Goal: Task Accomplishment & Management: Manage account settings

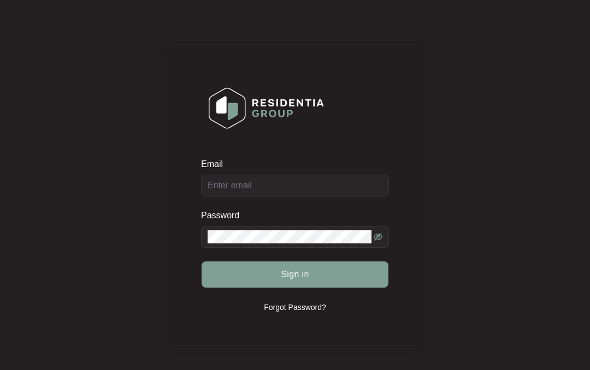
click at [278, 120] on div "Email Password Sign in Forgot Password?" at bounding box center [295, 196] width 568 height 371
click at [241, 88] on div "Email Password Sign in Forgot Password?" at bounding box center [294, 196] width 259 height 305
click at [251, 102] on div "Email Password Sign in Forgot Password?" at bounding box center [294, 196] width 259 height 305
click at [258, 97] on div "Email Password Sign in Forgot Password?" at bounding box center [294, 196] width 259 height 305
click at [260, 91] on div "Email Password Sign in Forgot Password?" at bounding box center [294, 196] width 259 height 305
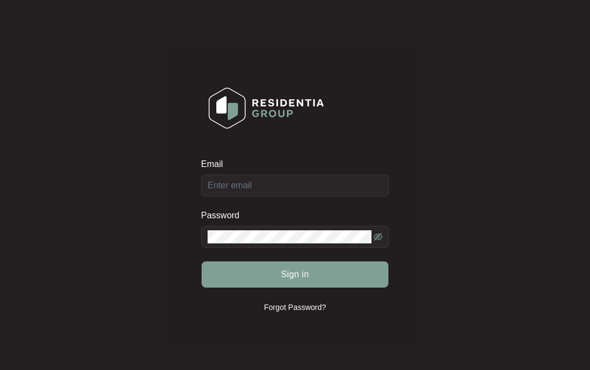
click at [265, 91] on div "Email Password Sign in Forgot Password?" at bounding box center [294, 196] width 259 height 305
click at [201, 182] on input "Email" at bounding box center [295, 186] width 188 height 22
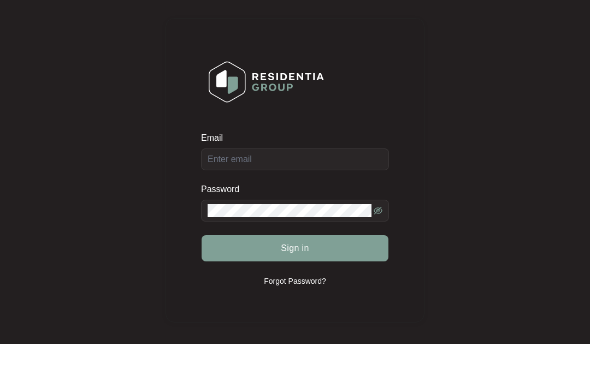
scroll to position [26, 0]
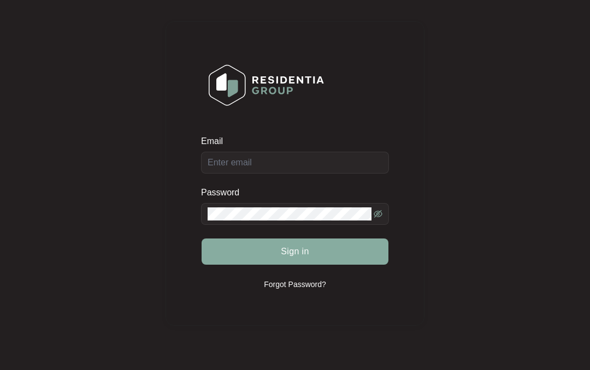
click at [204, 249] on button "Sign in" at bounding box center [294, 252] width 187 height 26
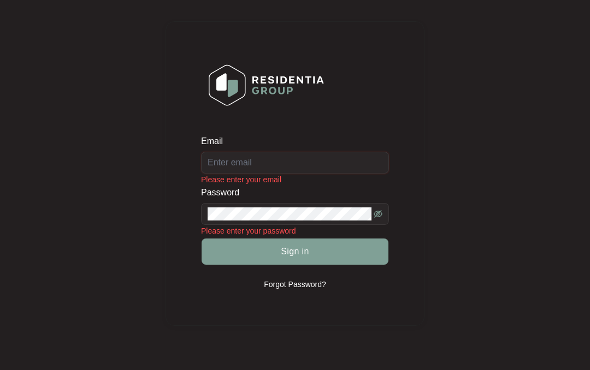
click at [201, 152] on input "Email" at bounding box center [295, 163] width 188 height 22
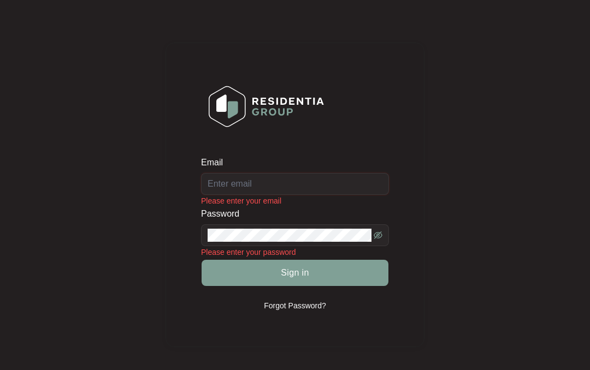
scroll to position [1, 0]
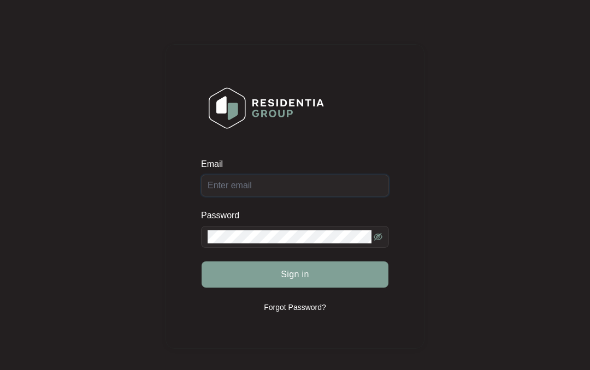
click at [300, 175] on input "Email" at bounding box center [295, 186] width 188 height 22
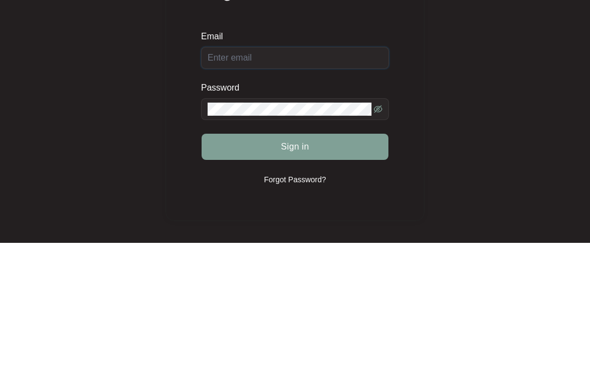
type input "[EMAIL_ADDRESS][DOMAIN_NAME]"
click at [457, 67] on div "Email [EMAIL_ADDRESS][DOMAIN_NAME] Password Sign in Forgot Password?" at bounding box center [295, 196] width 568 height 371
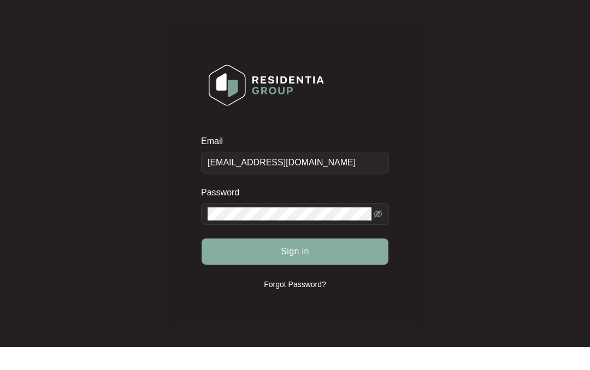
click at [358, 262] on button "Sign in" at bounding box center [294, 275] width 187 height 26
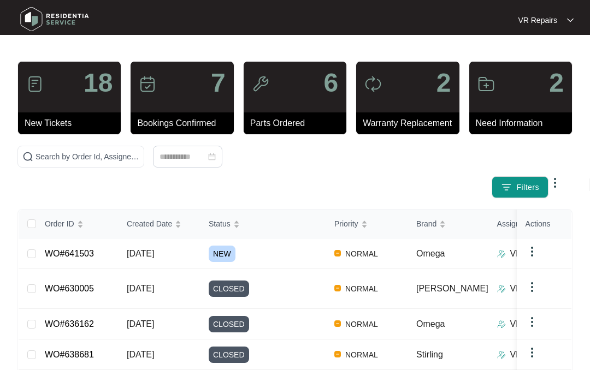
click at [93, 251] on link "WO#641503" at bounding box center [69, 253] width 49 height 9
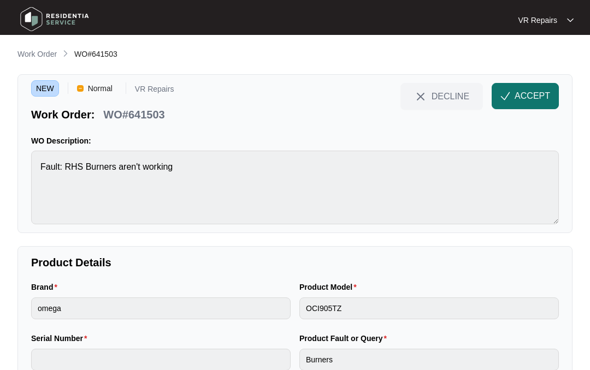
click at [515, 92] on span "ACCEPT" at bounding box center [531, 96] width 35 height 13
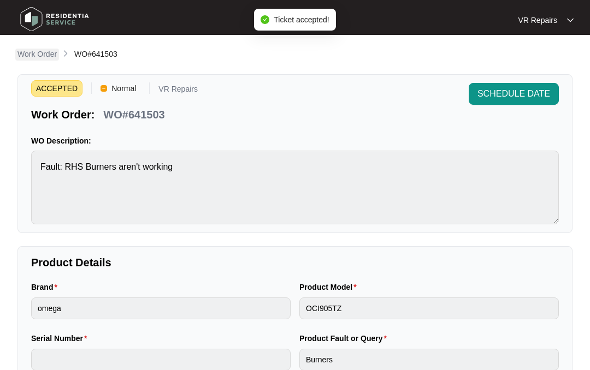
click at [38, 51] on p "Work Order" at bounding box center [36, 54] width 39 height 11
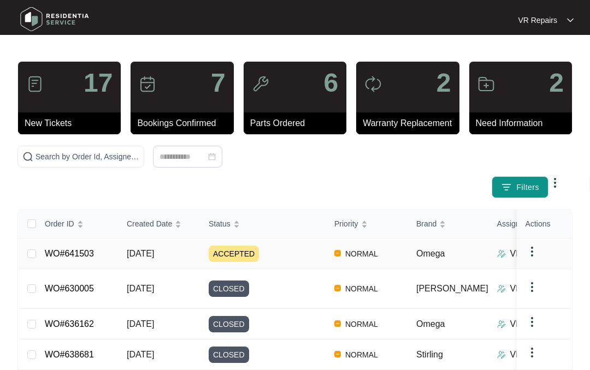
click at [105, 253] on td "WO#641503" at bounding box center [77, 254] width 82 height 31
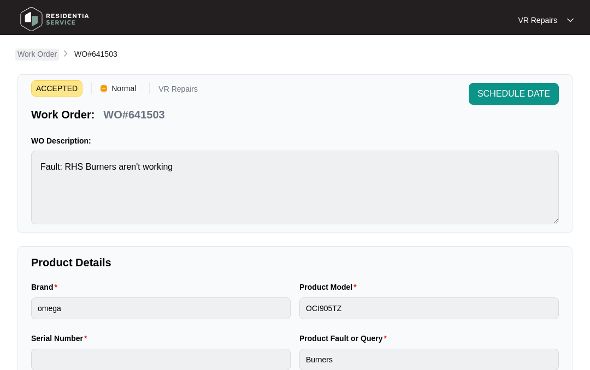
click at [37, 56] on p "Work Order" at bounding box center [36, 54] width 39 height 11
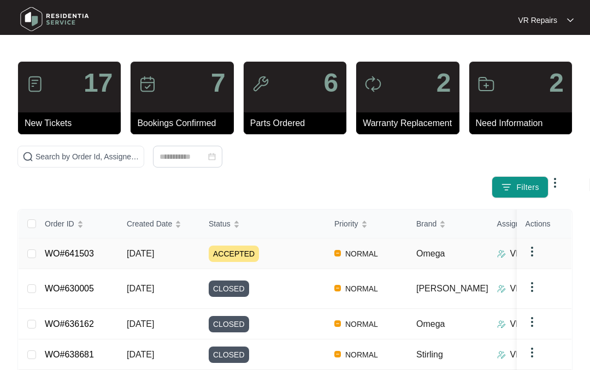
click at [91, 251] on link "WO#641503" at bounding box center [69, 253] width 49 height 9
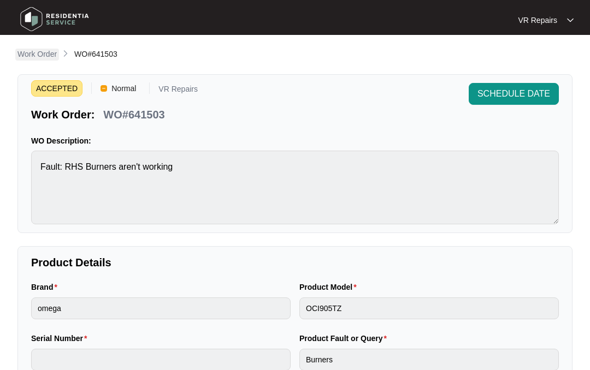
click at [37, 52] on p "Work Order" at bounding box center [36, 54] width 39 height 11
